Goal: Transaction & Acquisition: Purchase product/service

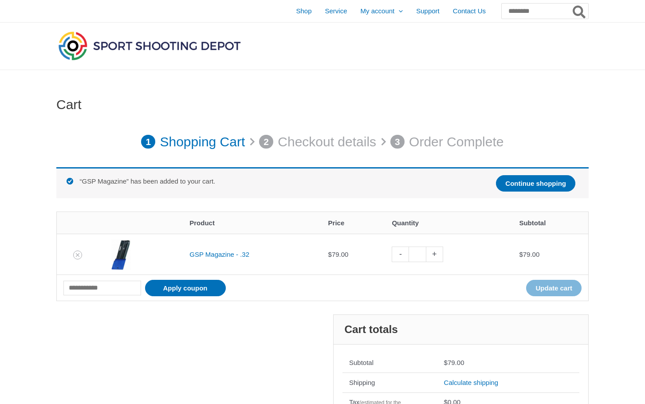
click at [435, 254] on link "+" at bounding box center [435, 255] width 17 height 16
type input "*"
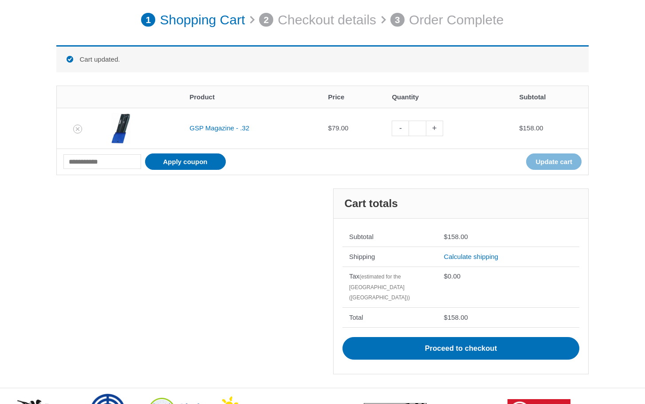
scroll to position [123, 0]
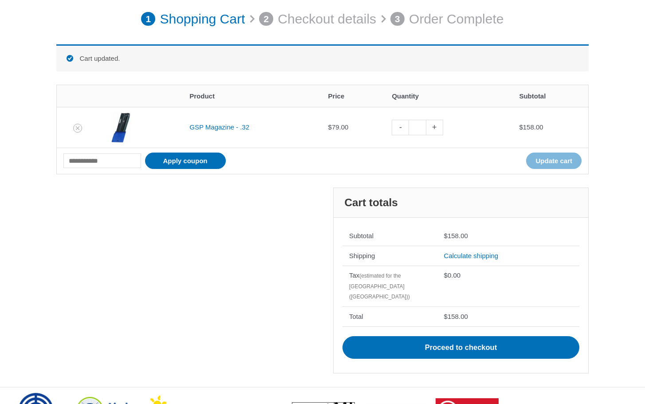
click at [435, 126] on link "+" at bounding box center [435, 128] width 17 height 16
type input "*"
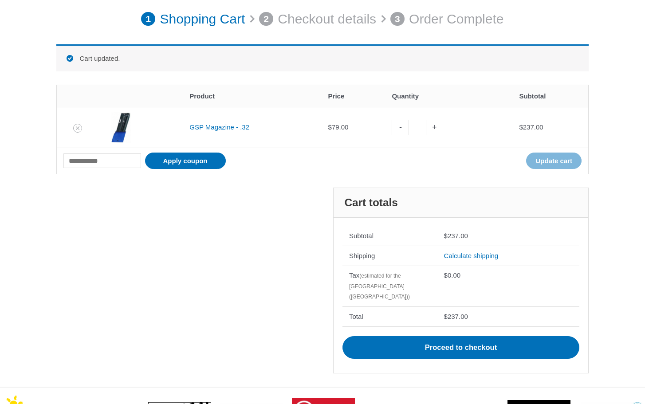
click at [400, 128] on link "-" at bounding box center [400, 128] width 17 height 16
type input "*"
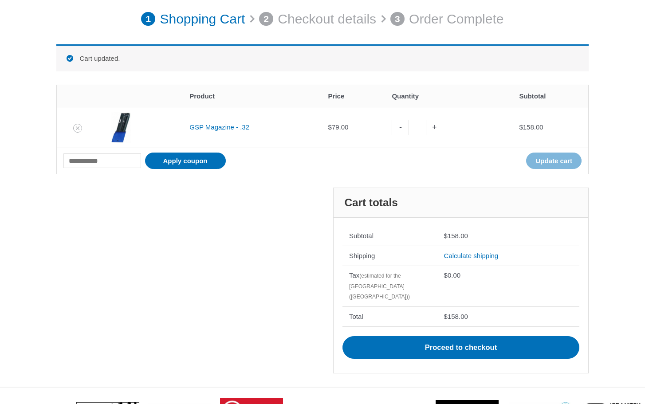
click at [399, 126] on link "-" at bounding box center [400, 128] width 17 height 16
type input "*"
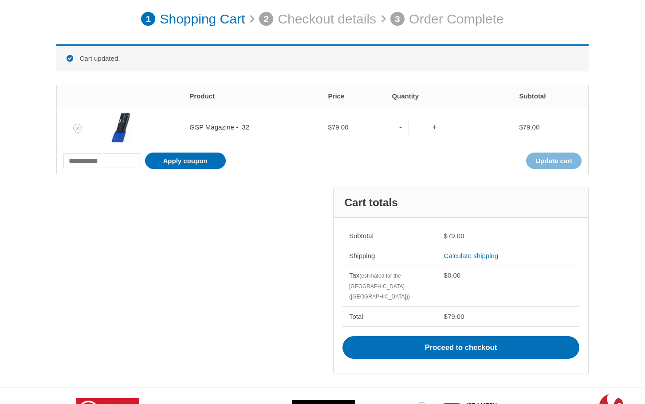
click at [218, 125] on link "GSP Magazine - .32" at bounding box center [220, 127] width 60 height 8
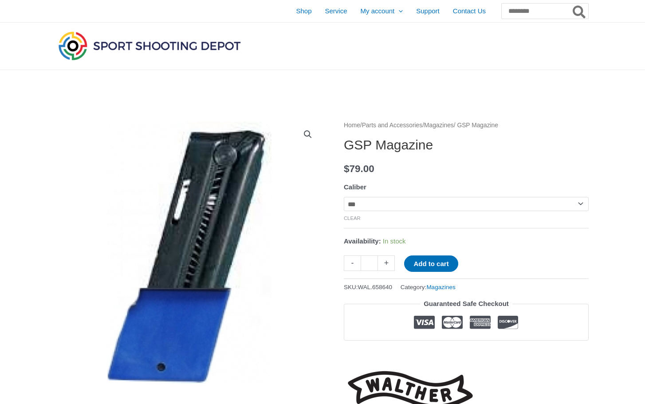
click at [387, 263] on link "+" at bounding box center [386, 264] width 17 height 16
type input "*"
click at [433, 267] on button "Add to cart" at bounding box center [431, 264] width 54 height 16
click at [500, 265] on link "View cart" at bounding box center [485, 263] width 32 height 15
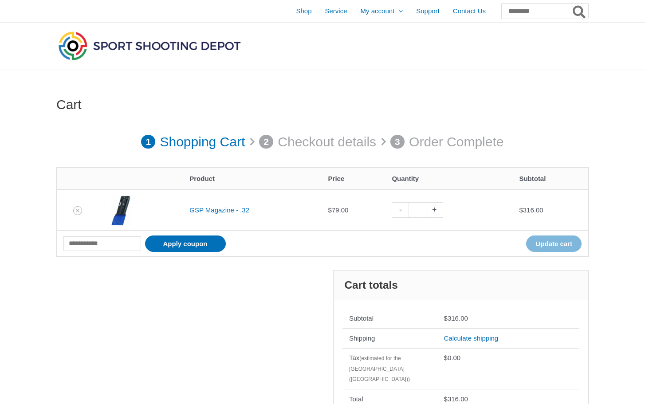
click at [401, 211] on link "-" at bounding box center [400, 210] width 17 height 16
type input "*"
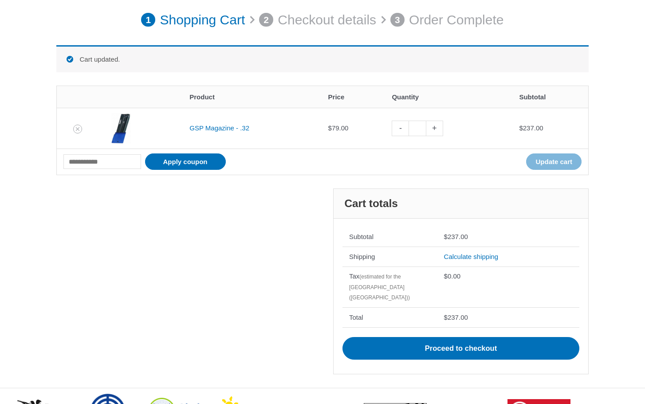
scroll to position [123, 0]
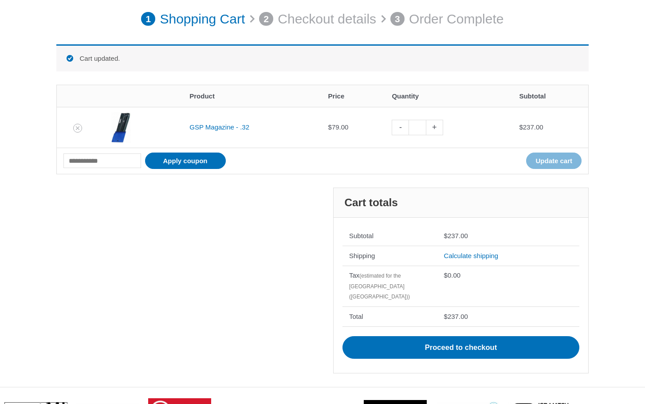
click at [398, 129] on link "-" at bounding box center [400, 128] width 17 height 16
type input "*"
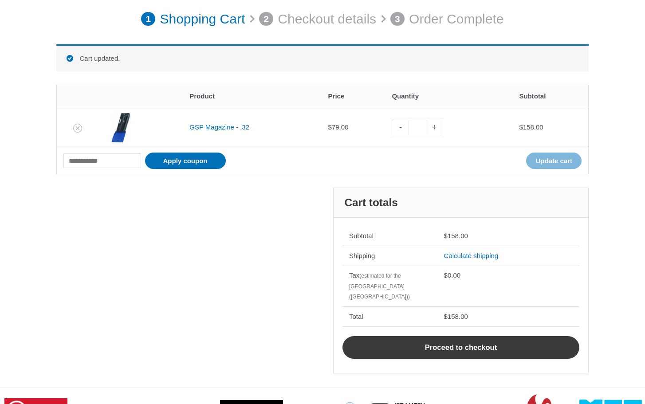
click at [459, 343] on link "Proceed to checkout" at bounding box center [461, 347] width 237 height 23
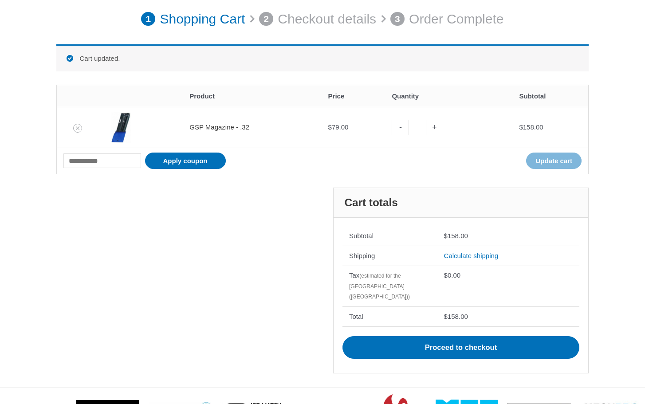
click at [206, 130] on link "GSP Magazine - .32" at bounding box center [220, 127] width 60 height 8
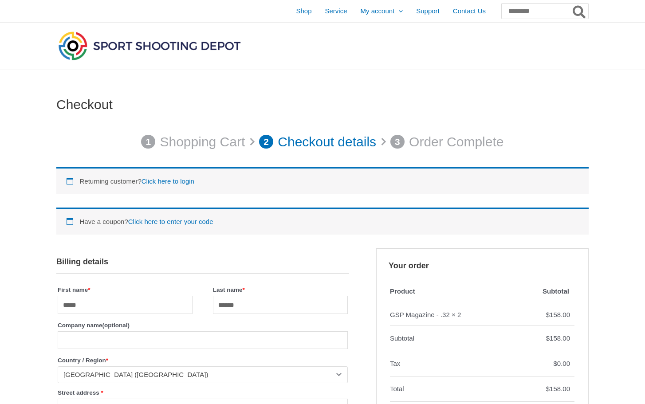
select select "**"
